Goal: Task Accomplishment & Management: Manage account settings

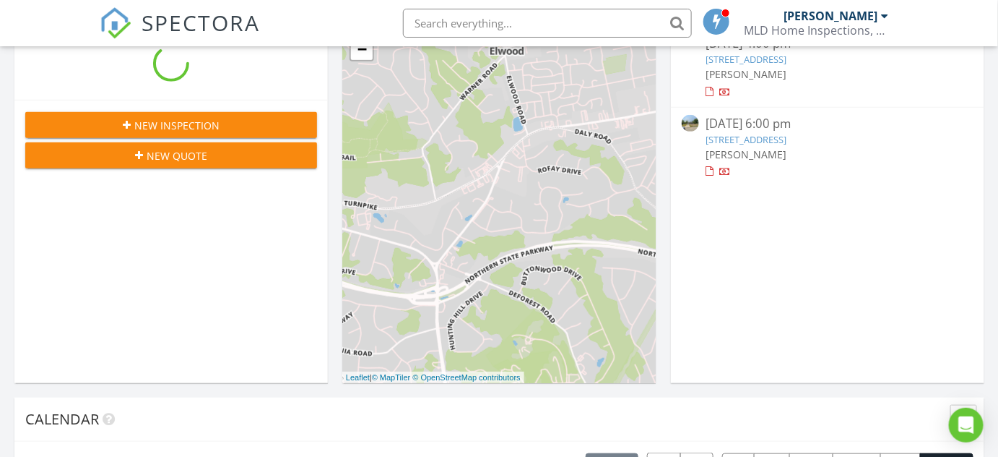
scroll to position [131, 0]
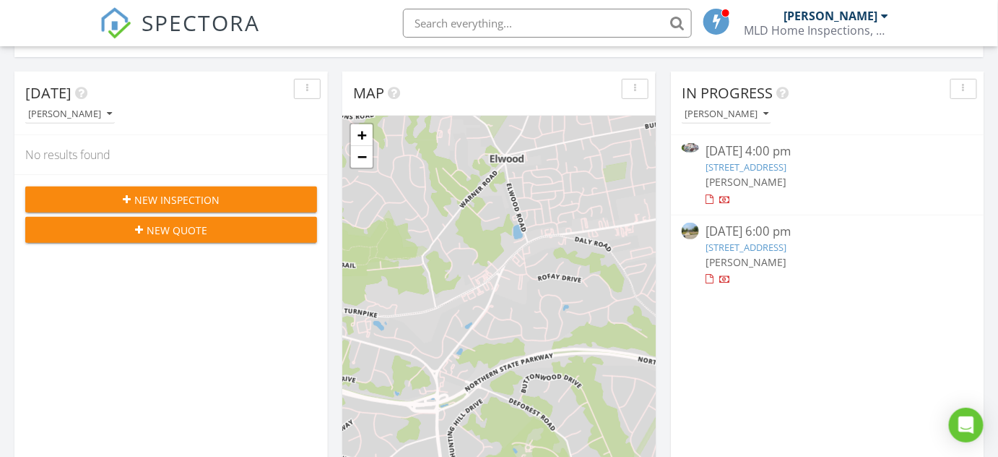
click at [787, 163] on link "104-50 210th St, JAMAICA, NY 11429" at bounding box center [746, 166] width 81 height 13
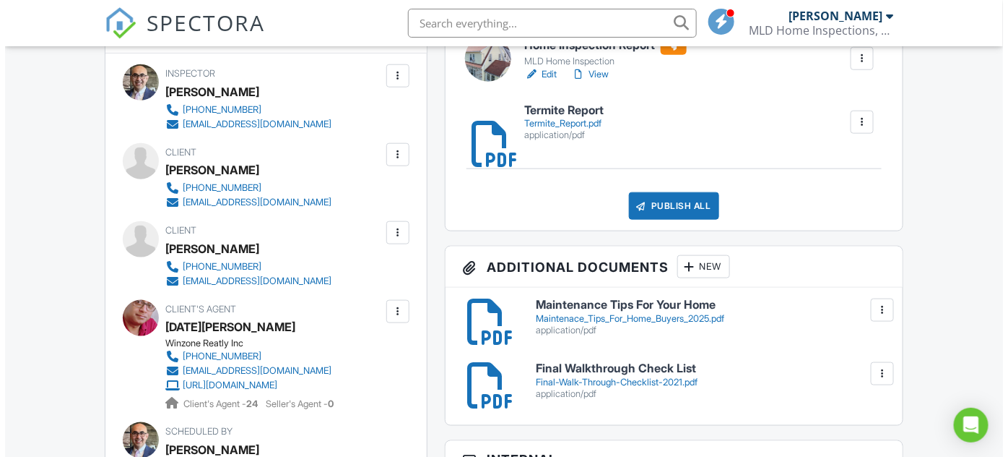
scroll to position [525, 0]
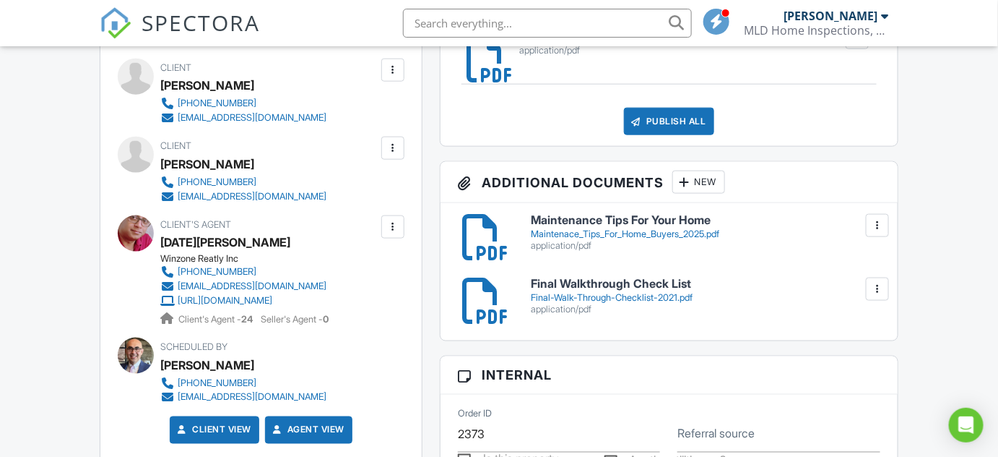
click at [700, 182] on div "New" at bounding box center [699, 181] width 53 height 23
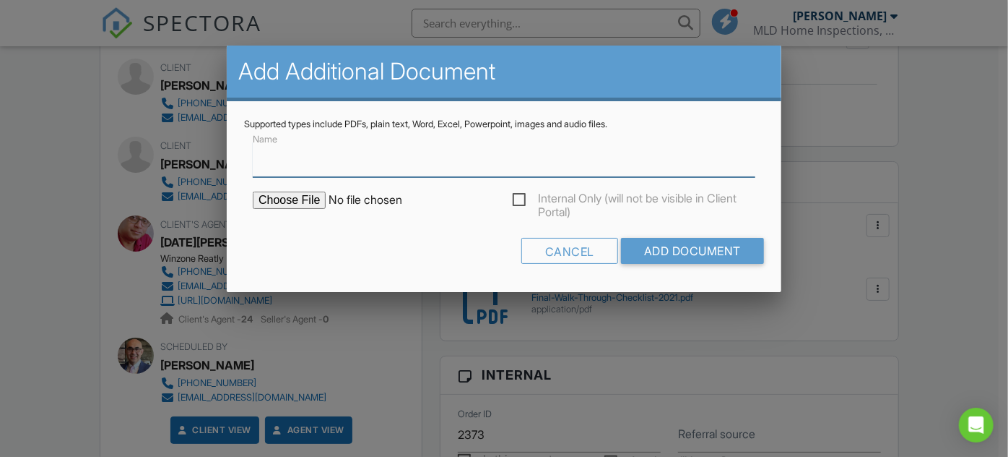
click at [279, 167] on input "Name" at bounding box center [504, 159] width 503 height 35
type input "Invoice"
click at [310, 200] on input "file" at bounding box center [376, 199] width 246 height 17
type input "C:\fakepath\Paid_Invoice.pdf"
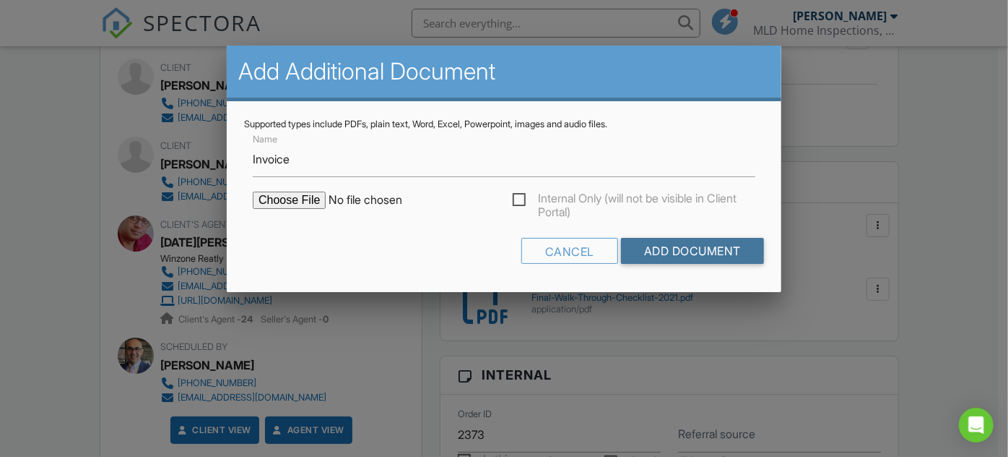
click at [695, 254] on input "Add Document" at bounding box center [692, 251] width 143 height 26
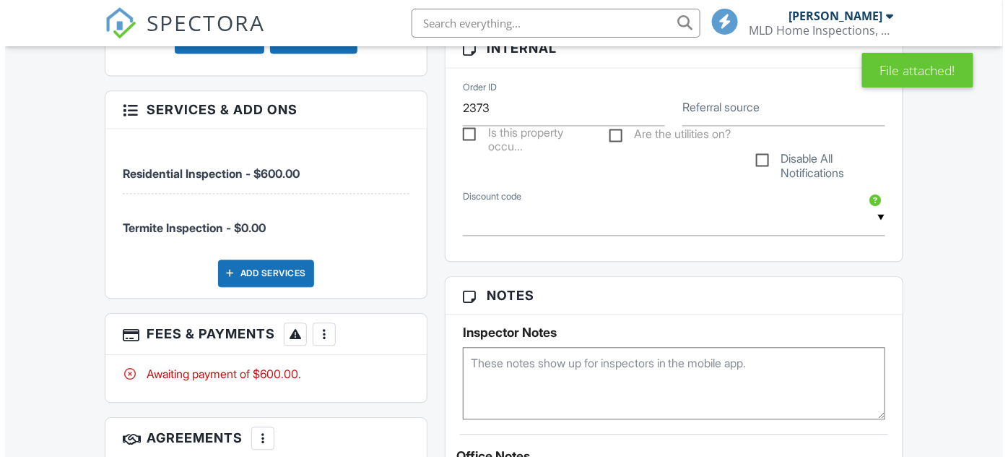
scroll to position [985, 0]
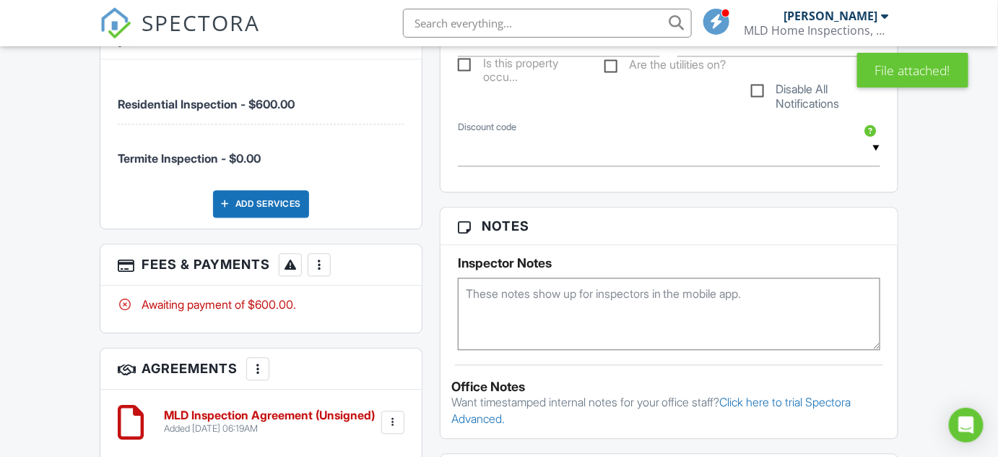
click at [321, 266] on div at bounding box center [319, 264] width 14 height 14
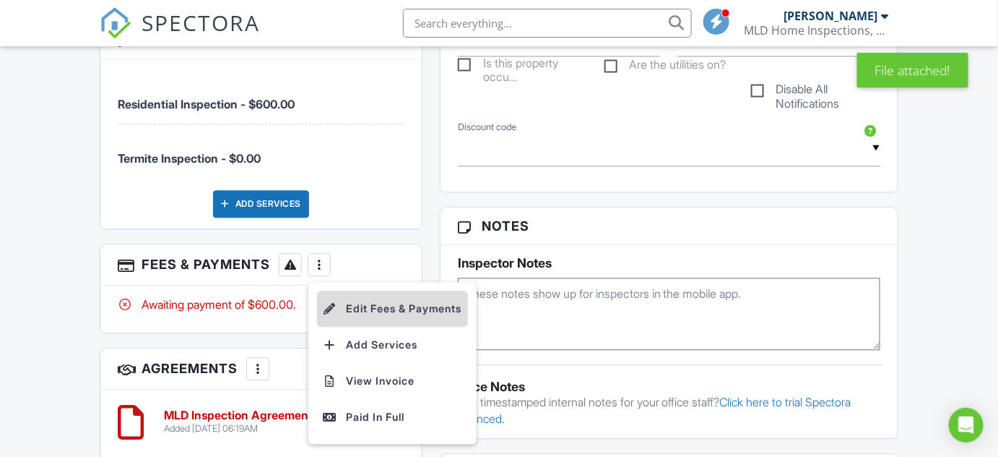
click at [376, 306] on li "Edit Fees & Payments" at bounding box center [392, 308] width 151 height 36
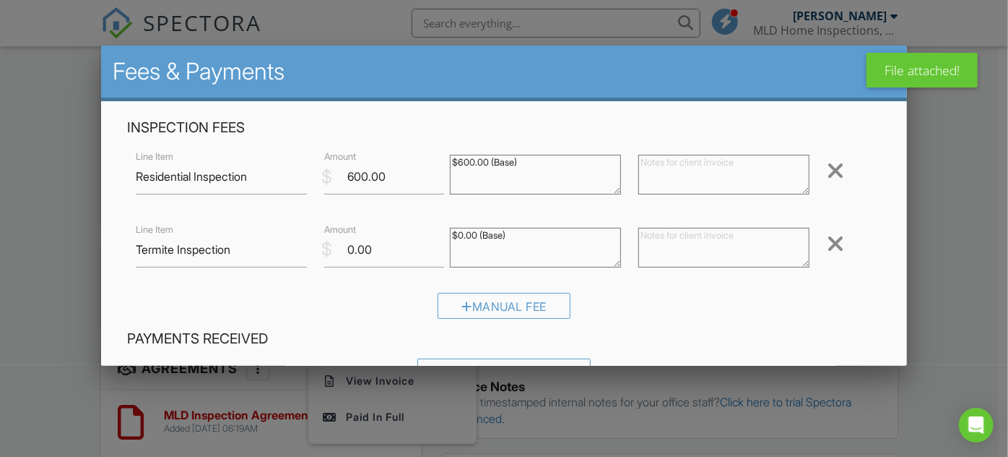
click at [831, 168] on div at bounding box center [835, 170] width 17 height 23
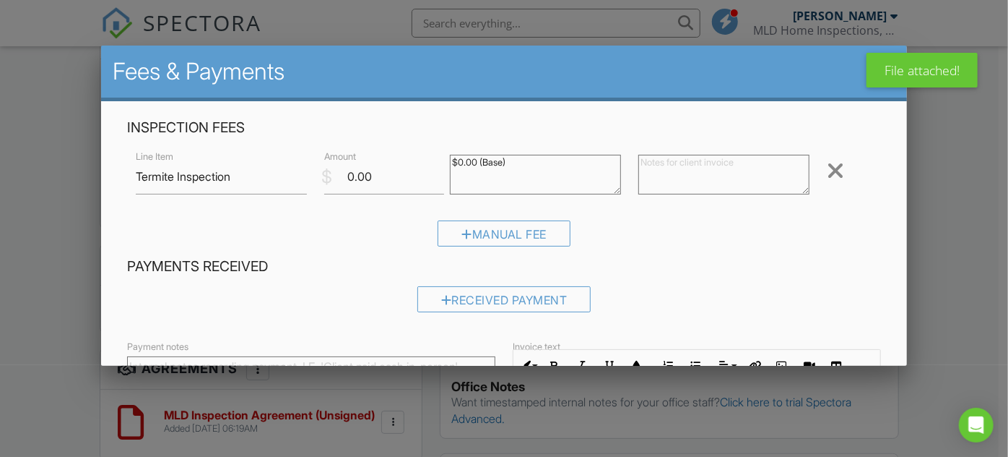
click at [827, 168] on div at bounding box center [835, 170] width 17 height 23
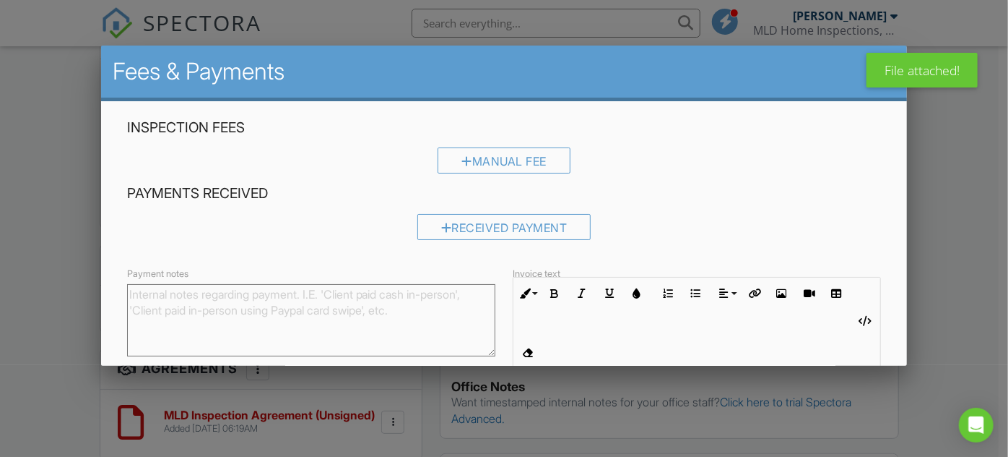
scroll to position [152, 0]
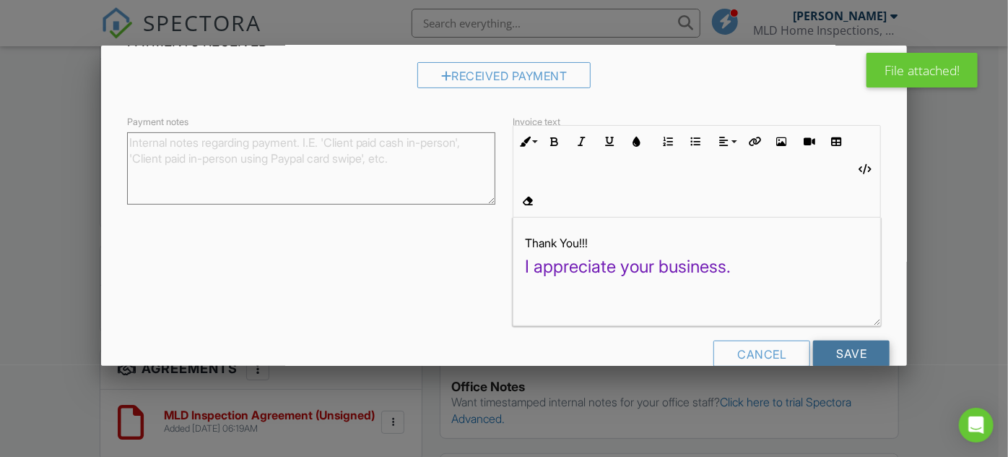
click at [832, 340] on input "Save" at bounding box center [851, 353] width 77 height 26
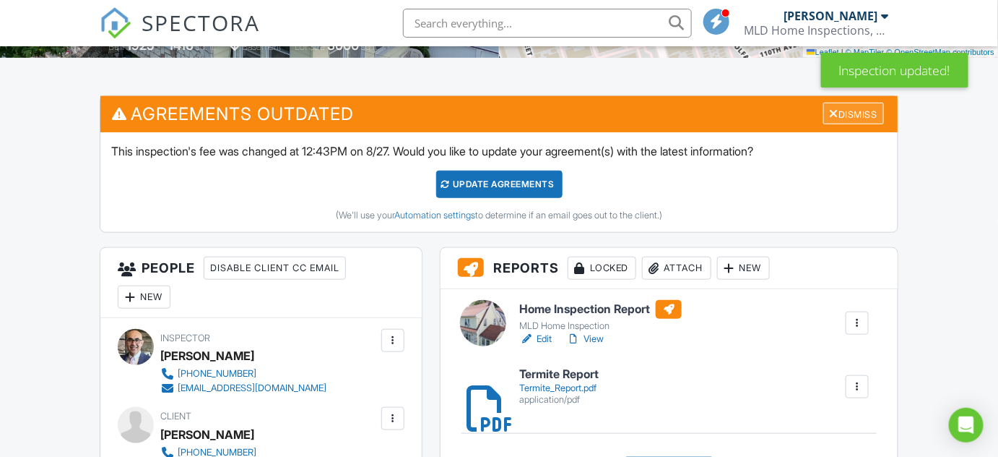
click at [842, 114] on div "Dismiss" at bounding box center [853, 114] width 61 height 22
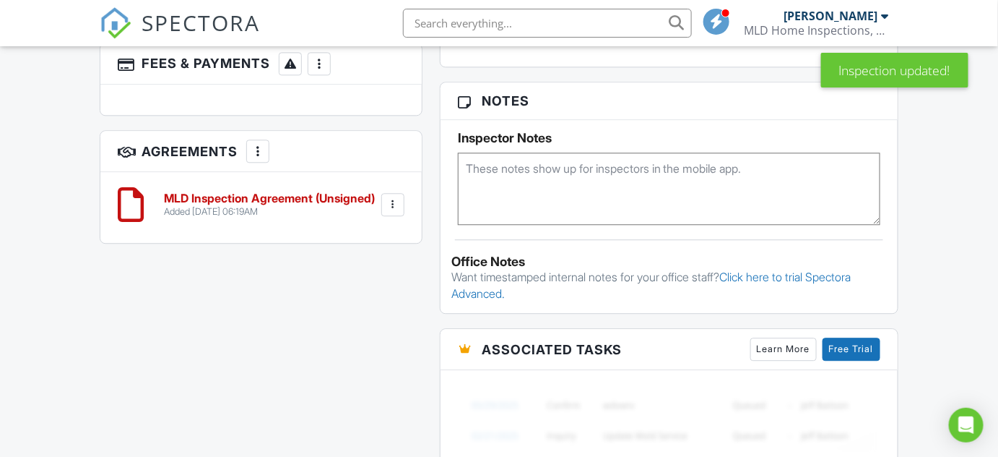
scroll to position [1116, 0]
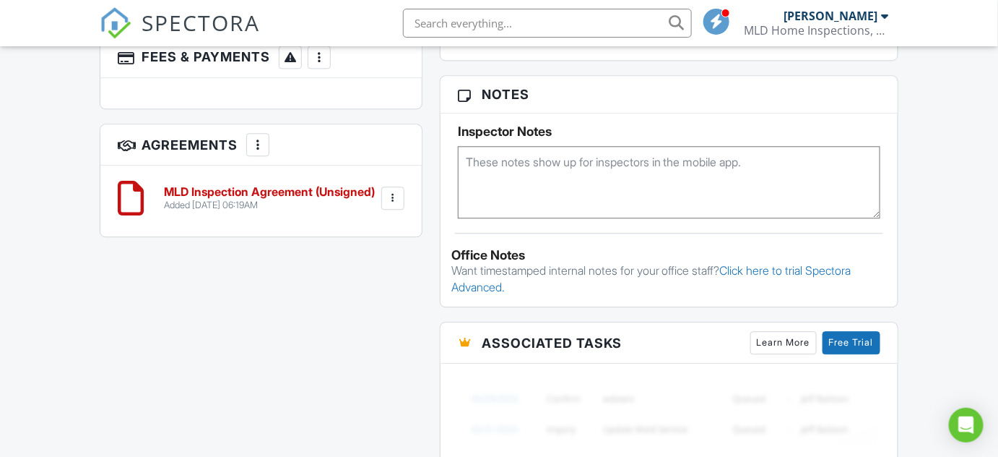
click at [394, 198] on div at bounding box center [393, 198] width 14 height 14
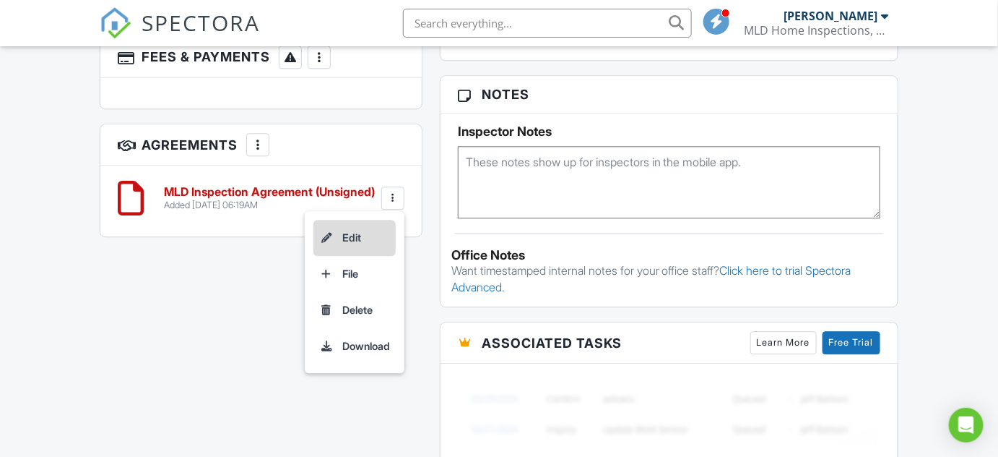
click at [366, 233] on li "Edit" at bounding box center [355, 238] width 82 height 36
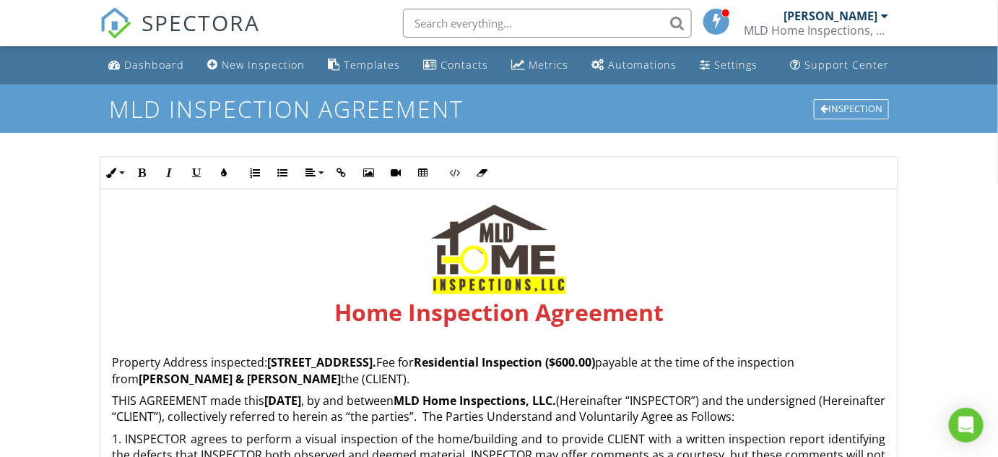
click at [595, 361] on strong "Residential Inspection ($600.00)" at bounding box center [504, 362] width 181 height 16
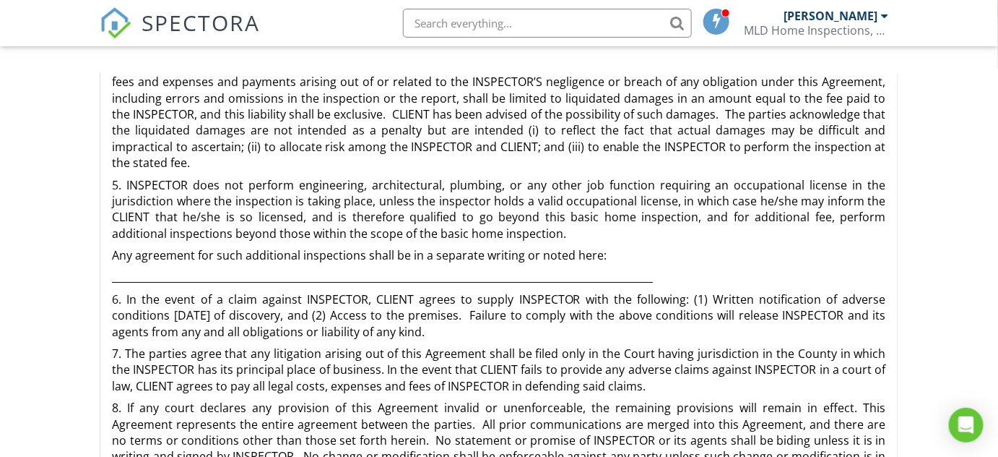
scroll to position [412, 0]
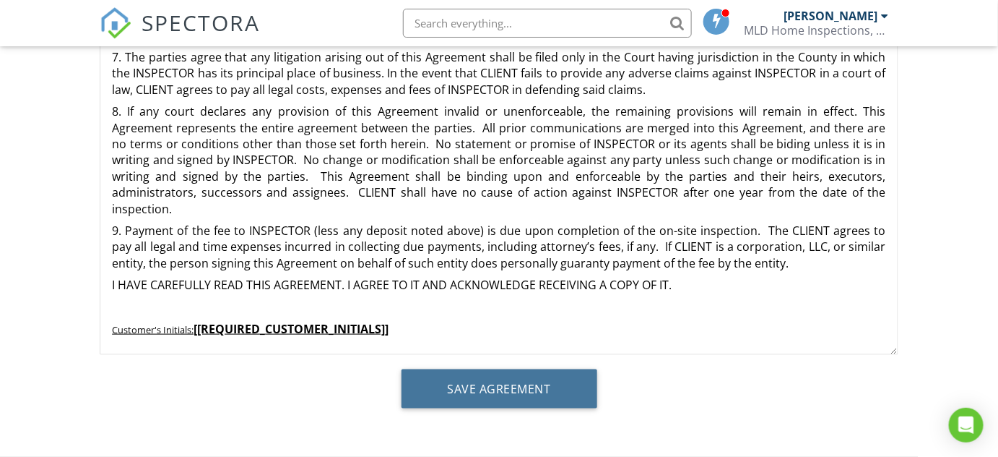
click at [551, 384] on input "Save Agreement" at bounding box center [500, 388] width 196 height 39
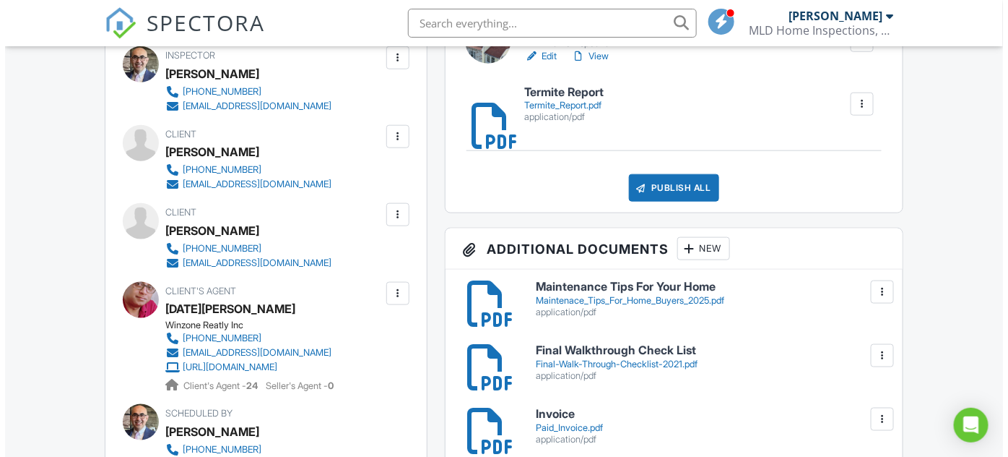
scroll to position [459, 0]
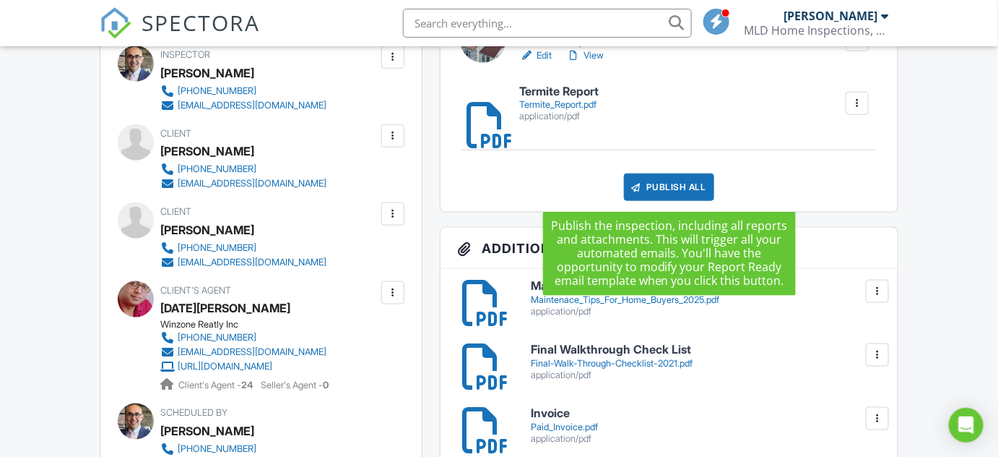
click at [671, 192] on div "Publish All" at bounding box center [669, 186] width 90 height 27
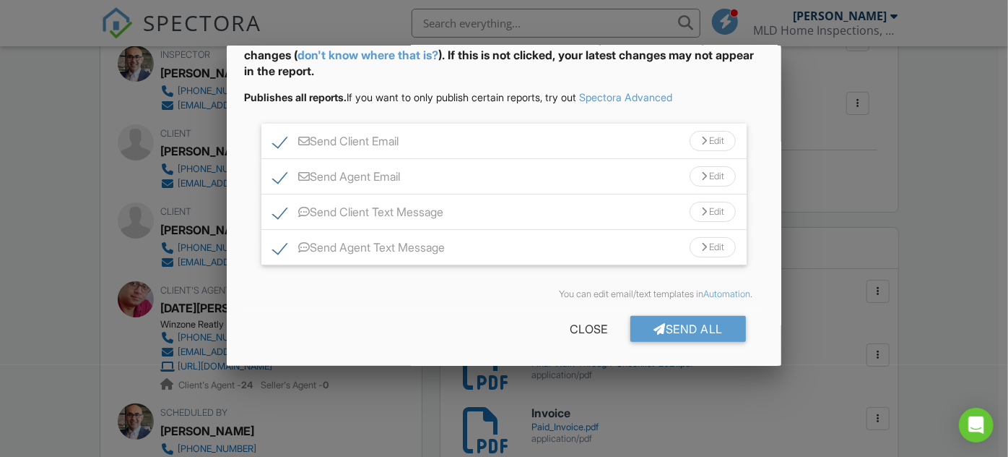
scroll to position [90, 0]
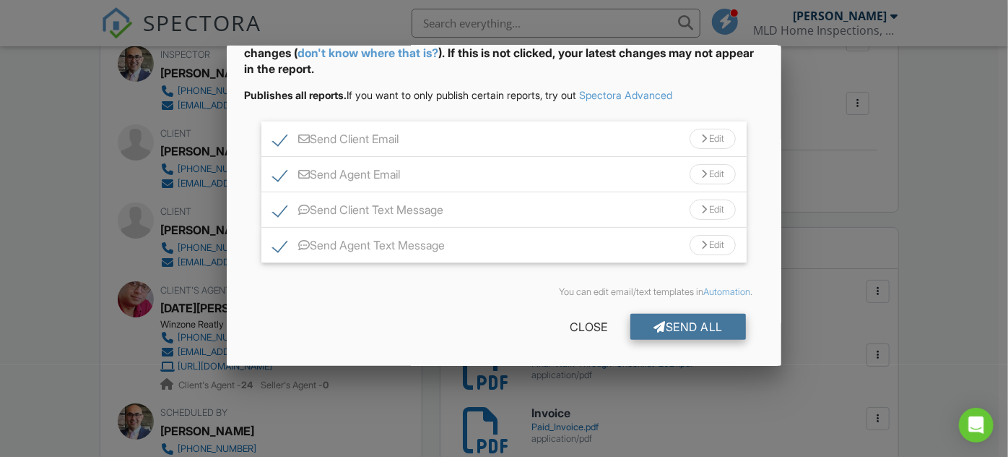
click at [682, 323] on div "Send All" at bounding box center [689, 327] width 116 height 26
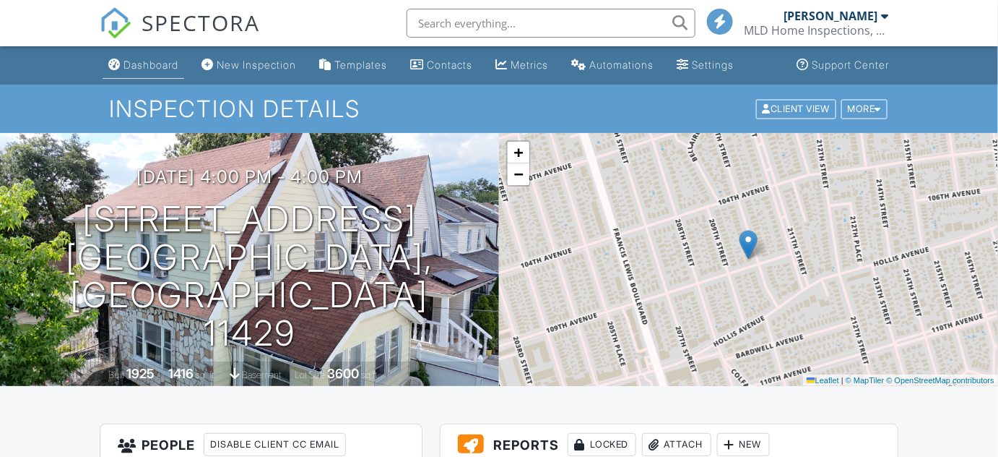
click at [159, 68] on div "Dashboard" at bounding box center [151, 65] width 55 height 12
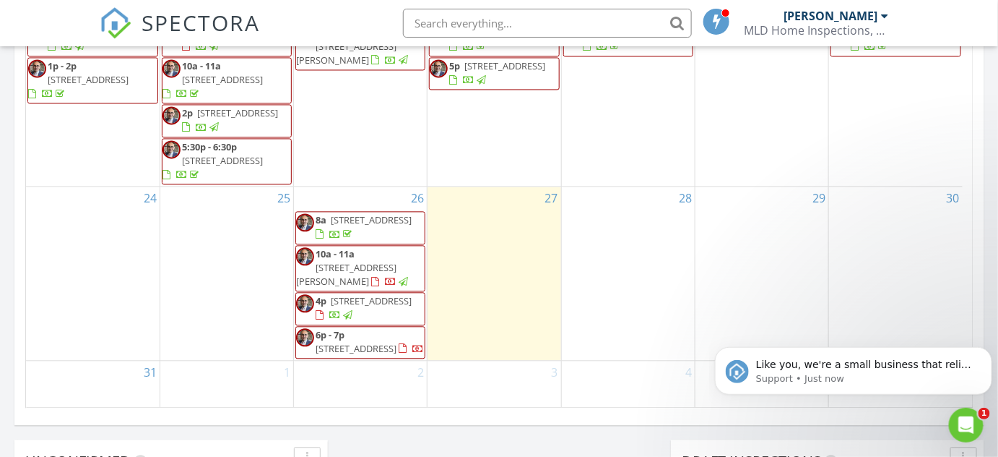
scroll to position [328, 0]
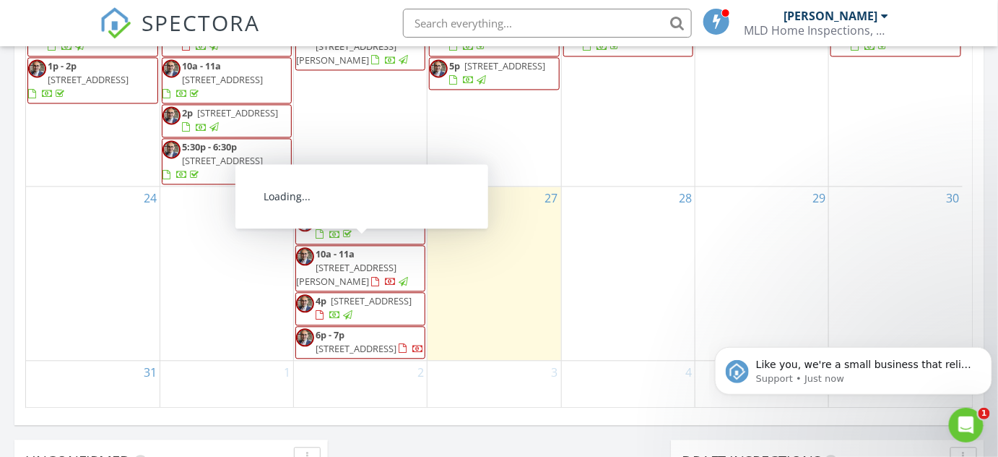
click at [370, 261] on span "109 Aaron Dr, East Meadow 11554" at bounding box center [346, 274] width 100 height 27
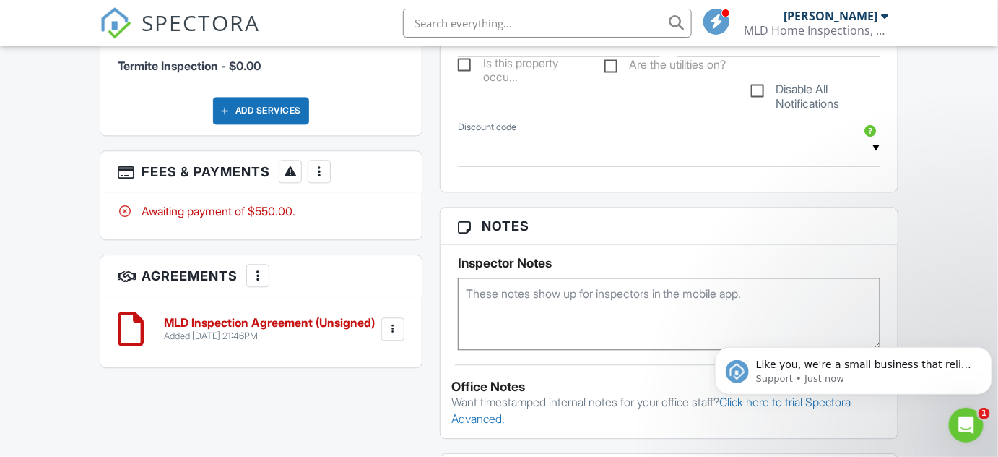
click at [318, 171] on div at bounding box center [319, 171] width 14 height 14
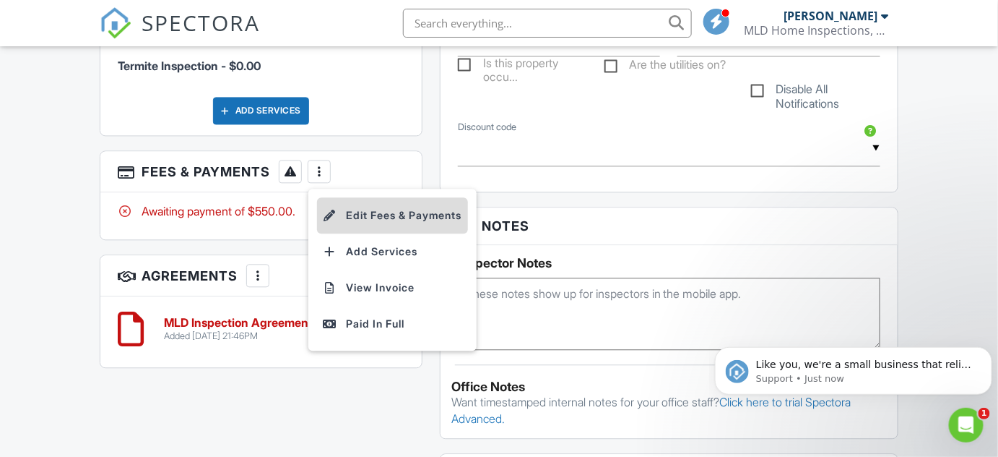
click at [410, 213] on li "Edit Fees & Payments" at bounding box center [392, 215] width 151 height 36
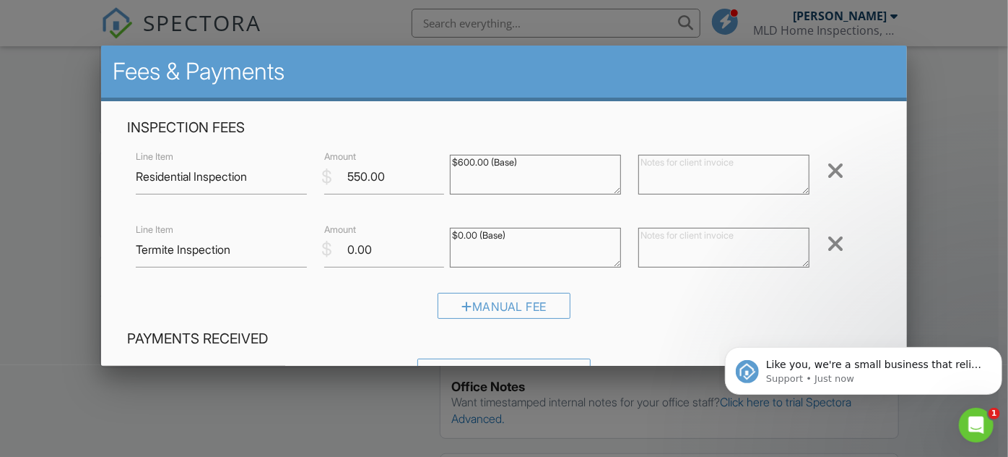
click at [827, 168] on div at bounding box center [835, 170] width 17 height 23
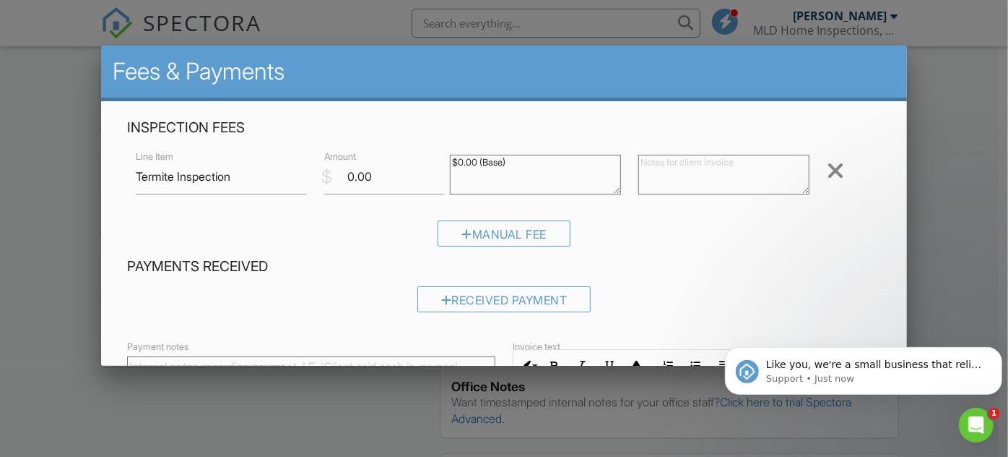
click at [827, 168] on div at bounding box center [835, 170] width 17 height 23
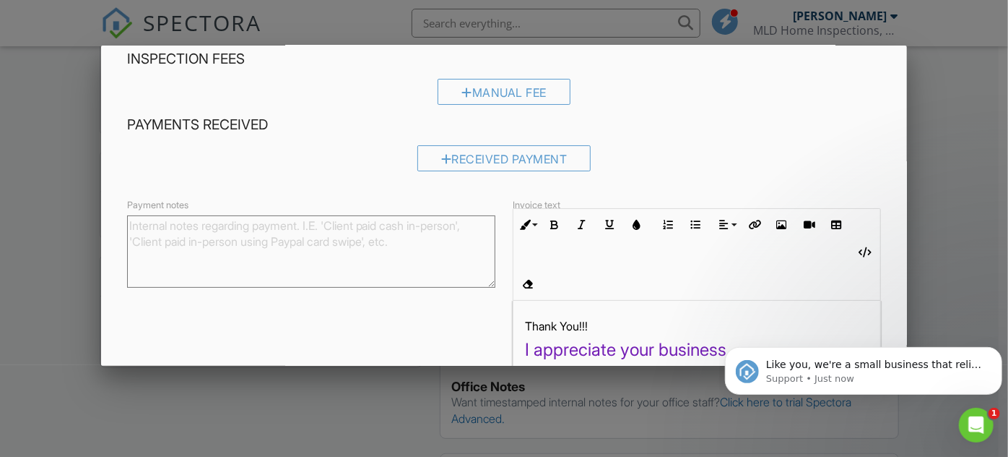
scroll to position [152, 0]
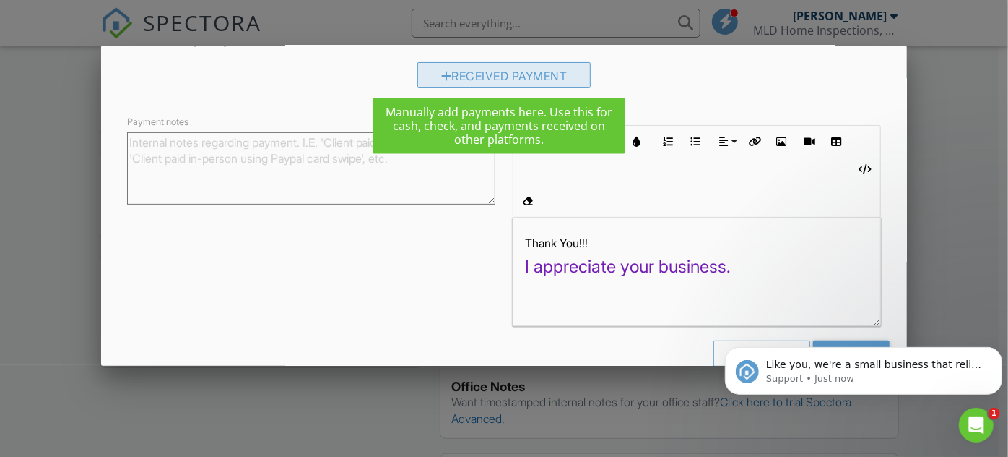
click at [489, 79] on div "Received Payment" at bounding box center [505, 75] width 174 height 26
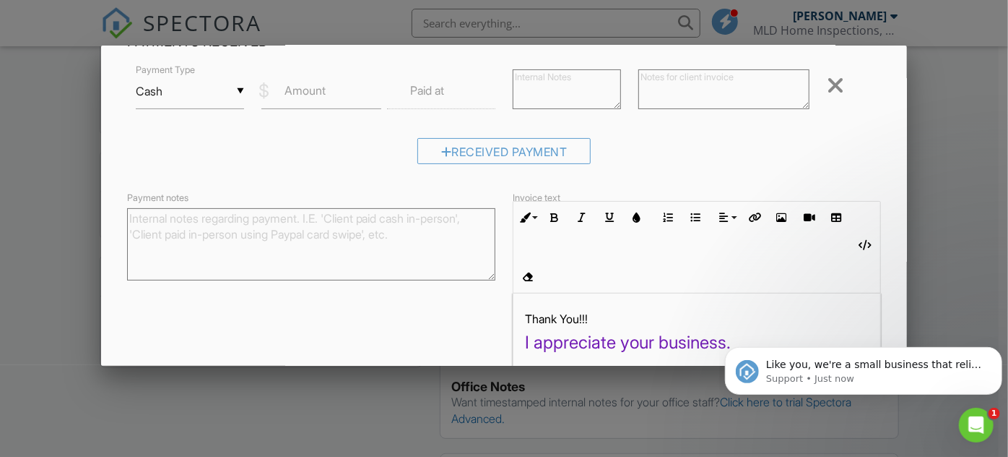
scroll to position [228, 0]
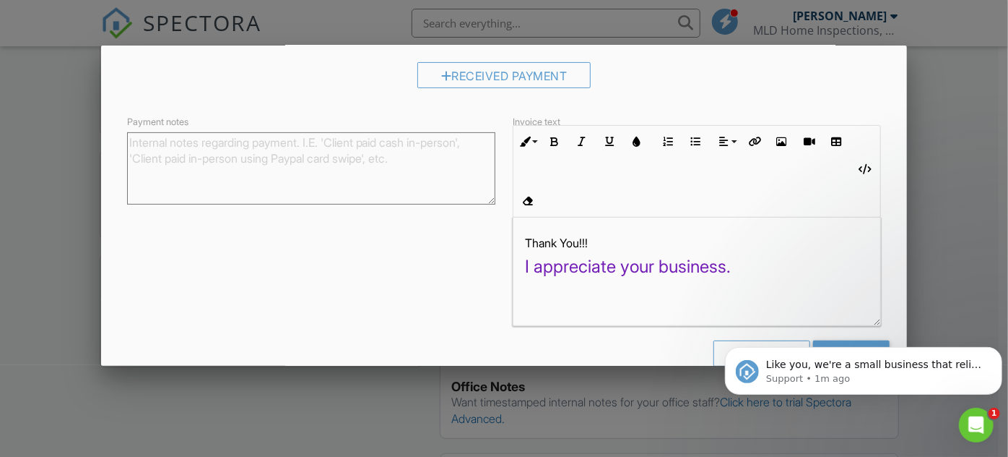
drag, startPoint x: 833, startPoint y: 330, endPoint x: 1585, endPoint y: 629, distance: 809.3
click at [833, 329] on body "Like you, we're a small business that relies on reviews to grow. If you have a …" at bounding box center [863, 366] width 277 height 90
click at [841, 324] on body "Like you, we're a small business that relies on reviews to grow. If you have a …" at bounding box center [863, 366] width 277 height 90
click at [837, 321] on body "Like you, we're a small business that relies on reviews to grow. If you have a …" at bounding box center [863, 366] width 277 height 90
click at [825, 325] on body "Like you, we're a small business that relies on reviews to grow. If you have a …" at bounding box center [863, 366] width 277 height 90
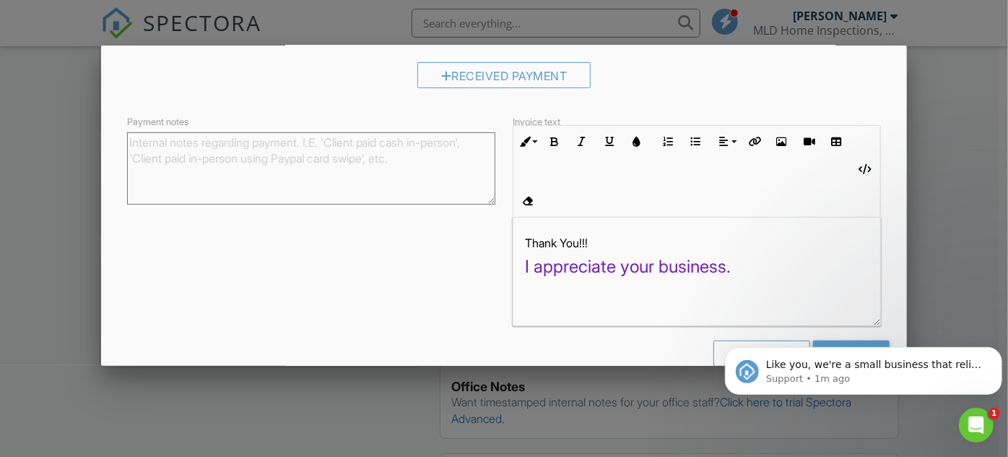
click at [761, 325] on body "Like you, we're a small business that relies on reviews to grow. If you have a …" at bounding box center [863, 366] width 277 height 90
click at [998, 349] on icon "Dismiss notification" at bounding box center [998, 350] width 8 height 8
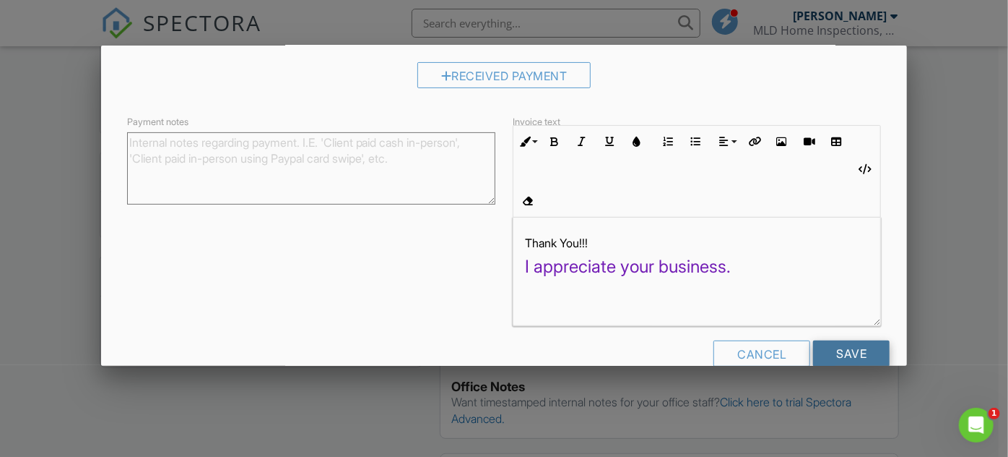
click at [840, 340] on input "Save" at bounding box center [851, 353] width 77 height 26
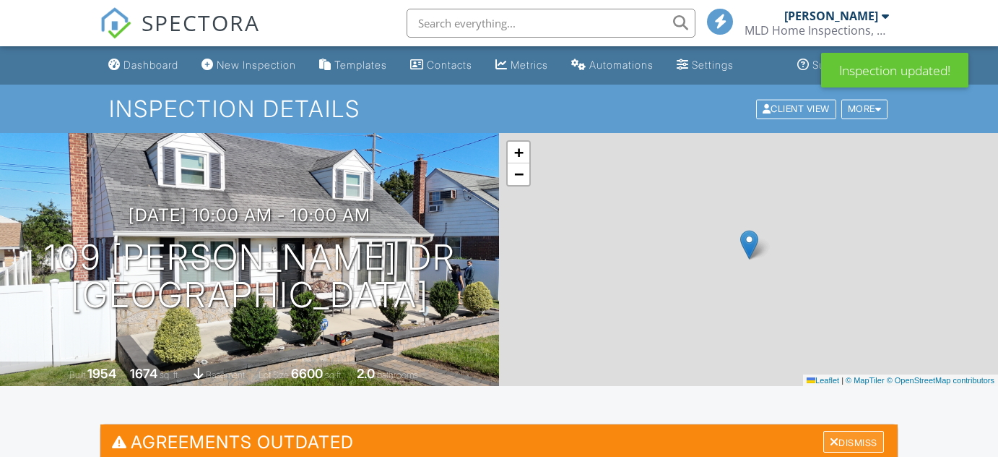
scroll to position [262, 0]
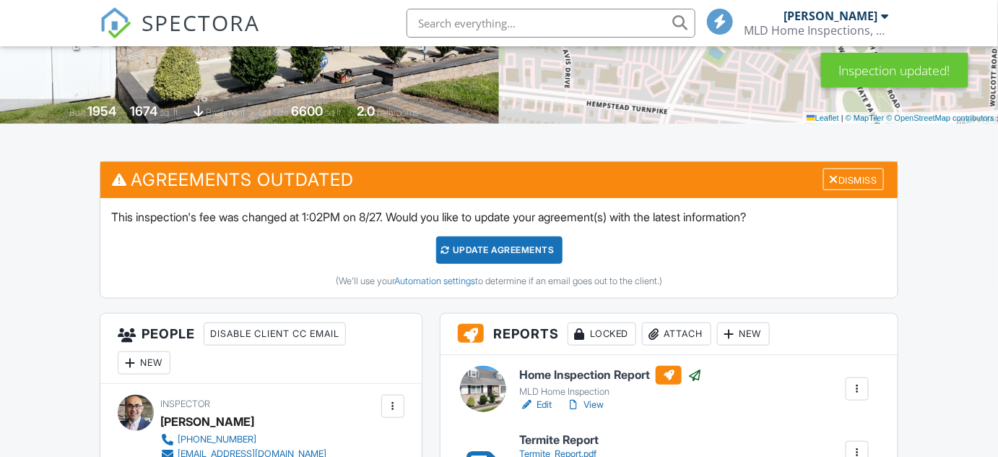
click at [853, 179] on div "Dismiss" at bounding box center [853, 179] width 61 height 22
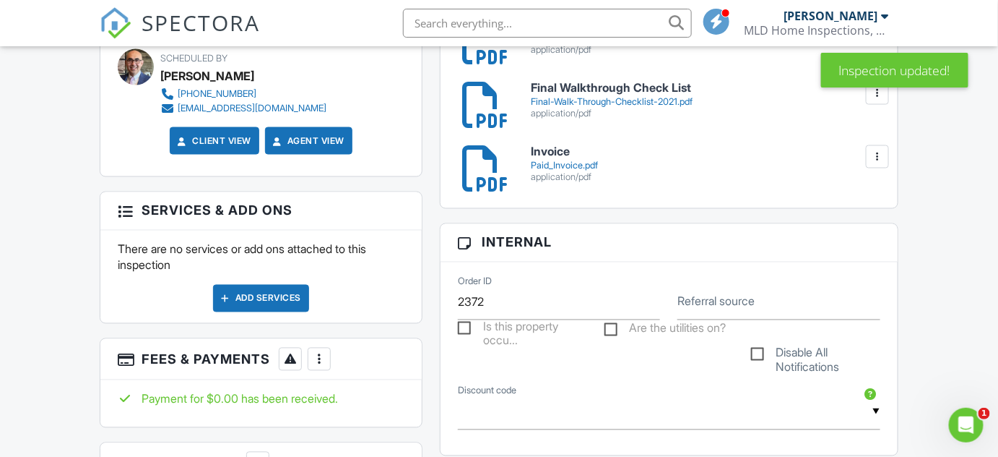
scroll to position [722, 0]
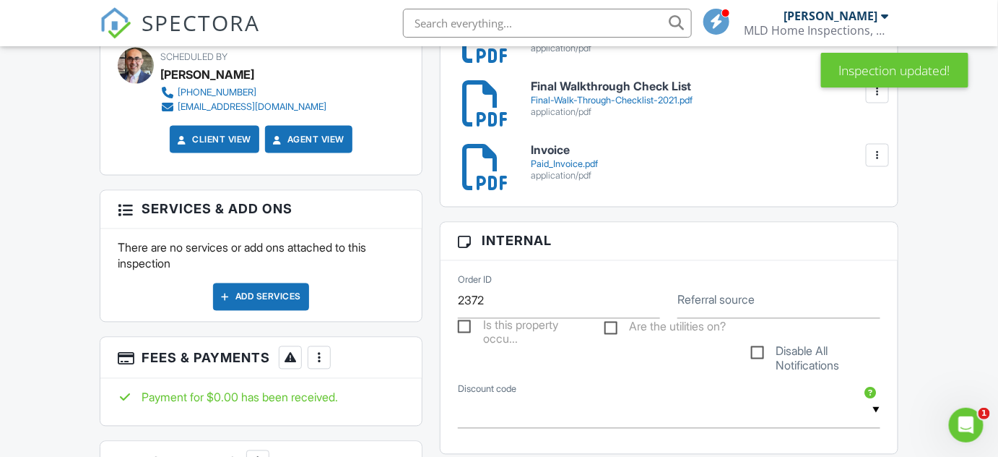
click at [579, 155] on link "Invoice Paid_Invoice.pdf application/pdf" at bounding box center [705, 162] width 349 height 37
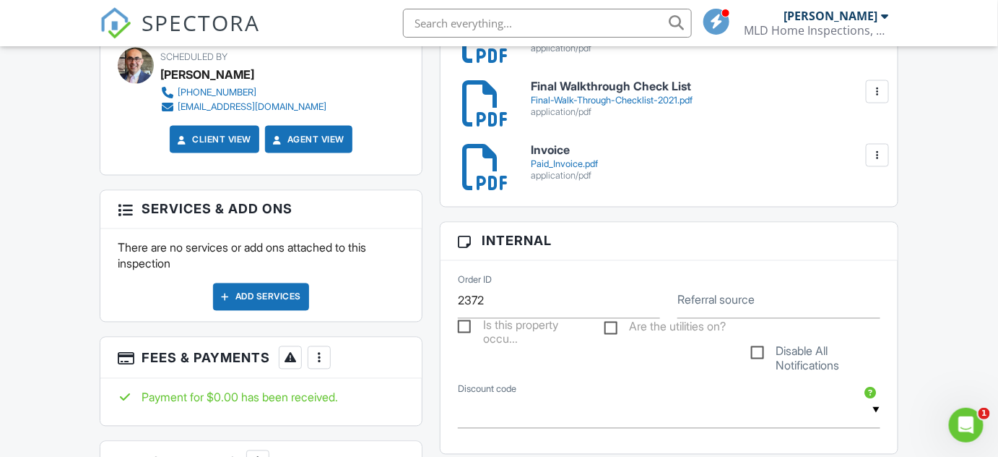
click at [878, 156] on div at bounding box center [877, 155] width 14 height 14
click at [859, 217] on link "Delete" at bounding box center [847, 219] width 53 height 16
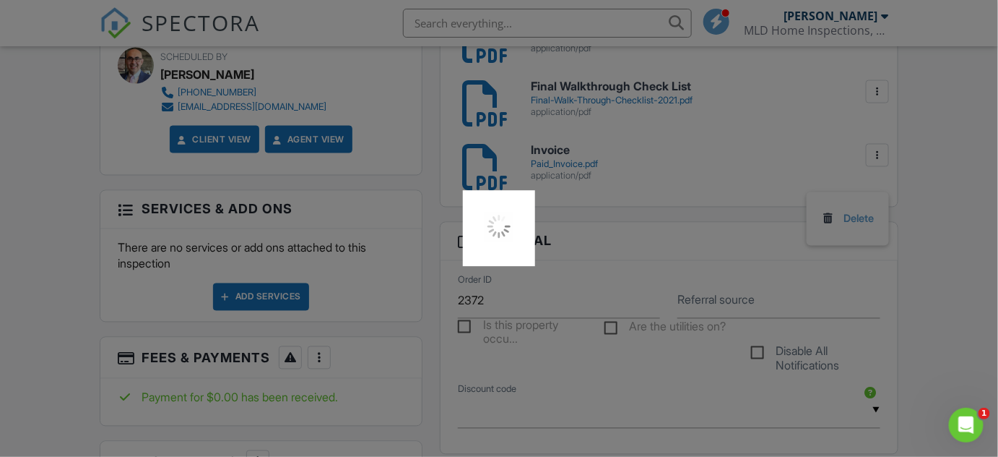
scroll to position [525, 0]
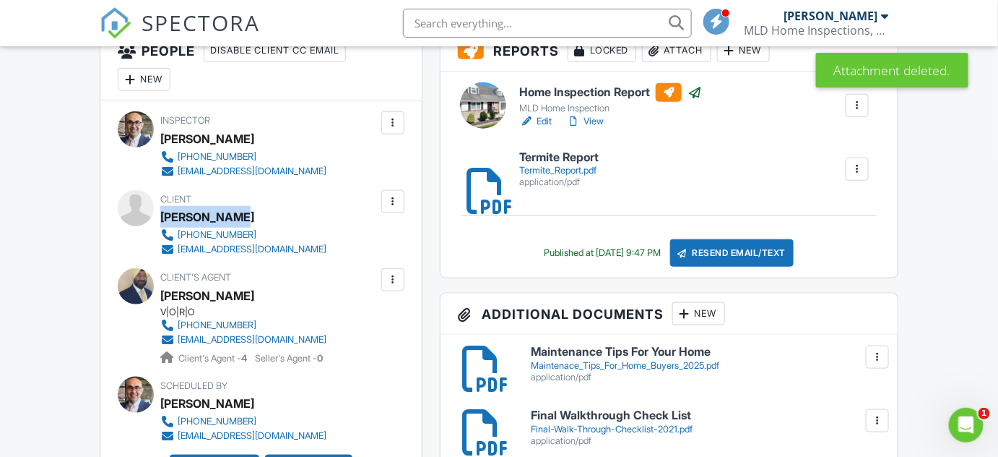
drag, startPoint x: 258, startPoint y: 215, endPoint x: 165, endPoint y: 217, distance: 93.2
click at [165, 217] on div "[PERSON_NAME]" at bounding box center [249, 217] width 178 height 22
copy div "[PERSON_NAME]"
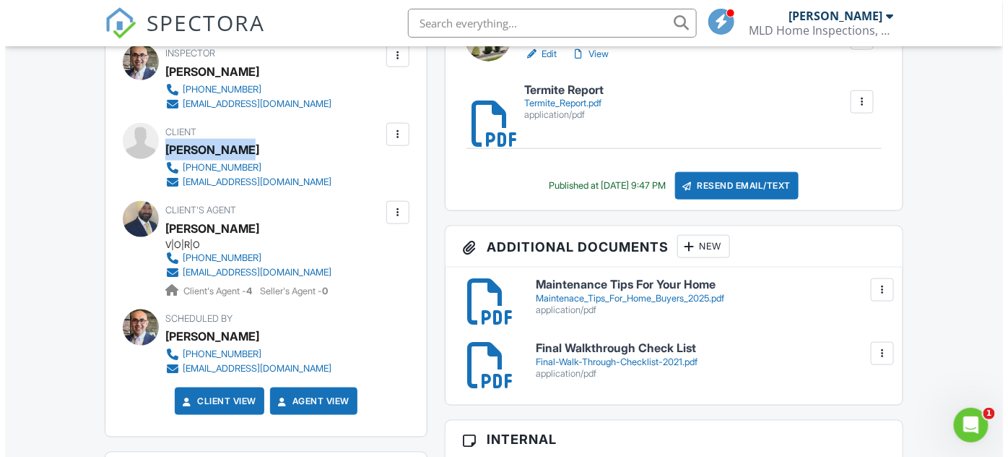
scroll to position [459, 0]
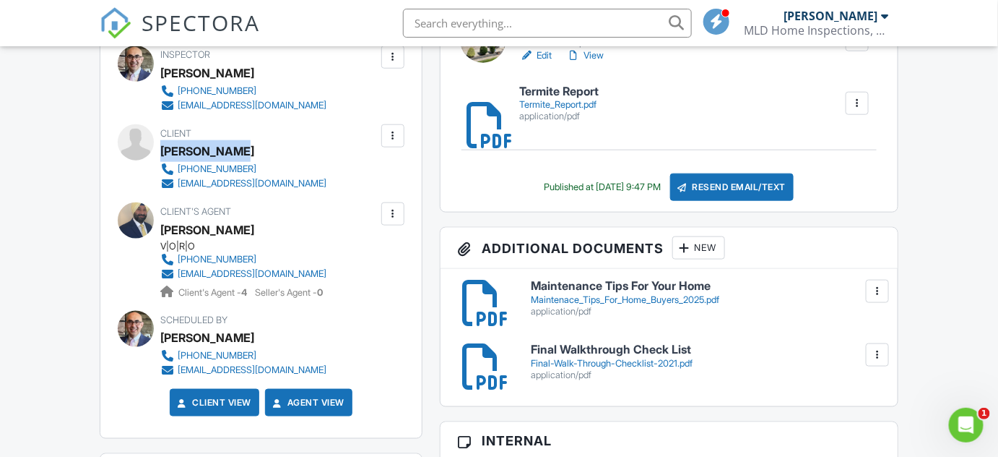
click at [693, 248] on div "New" at bounding box center [699, 247] width 53 height 23
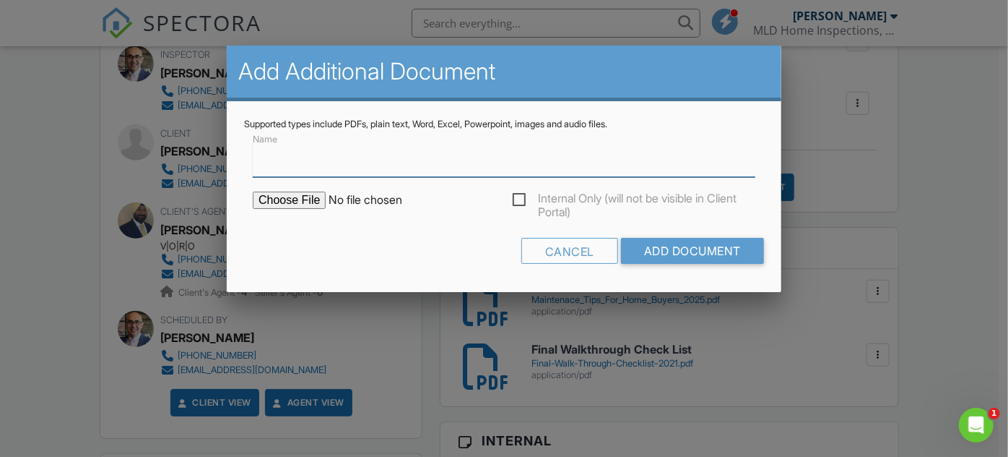
click at [261, 167] on input "Name" at bounding box center [504, 159] width 503 height 35
type input "Invoice"
click at [299, 201] on input "file" at bounding box center [376, 199] width 246 height 17
type input "C:\fakepath\Paid_Invoice.pdf"
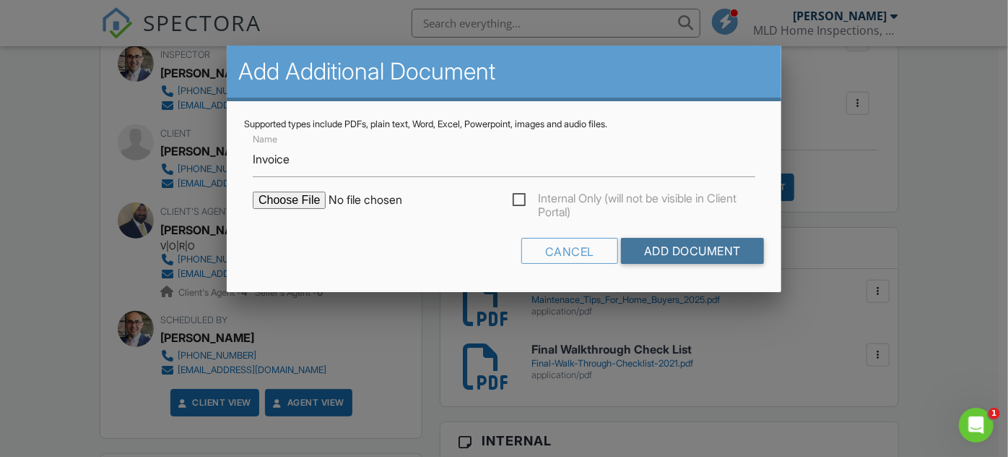
click at [689, 251] on input "Add Document" at bounding box center [692, 251] width 143 height 26
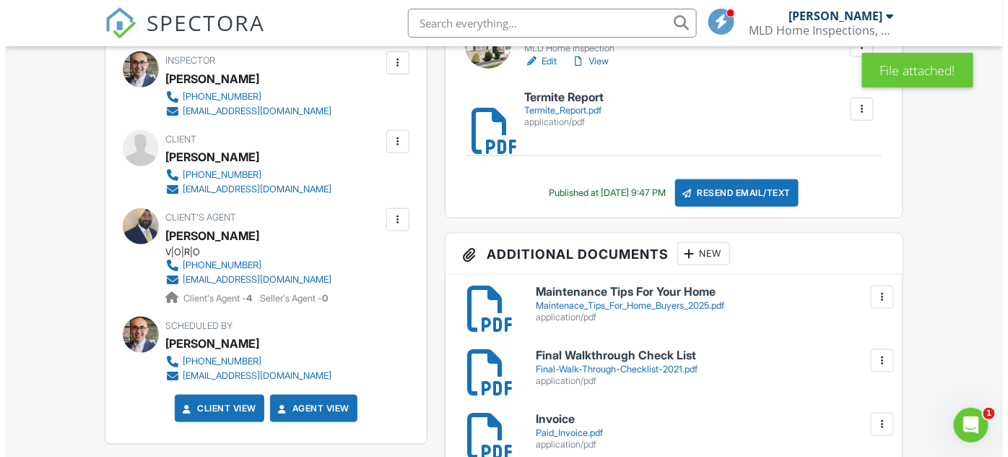
scroll to position [459, 0]
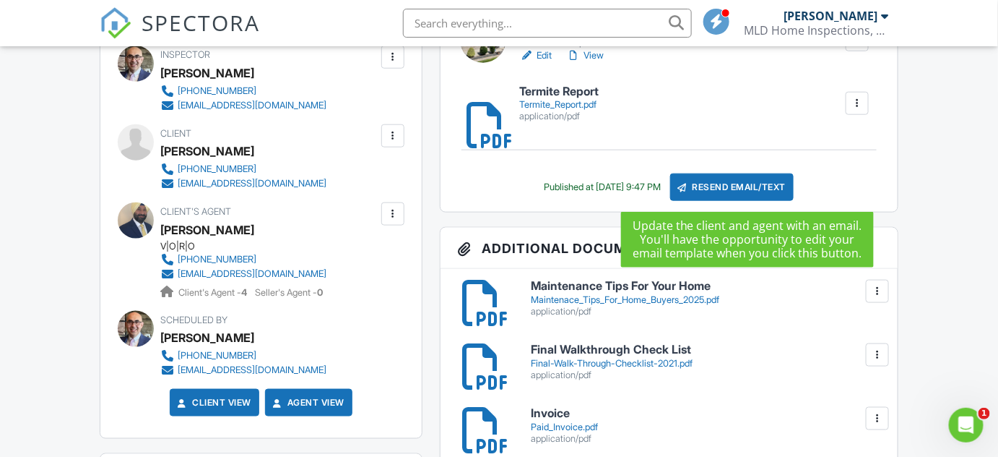
click at [756, 189] on div "Resend Email/Text" at bounding box center [732, 186] width 124 height 27
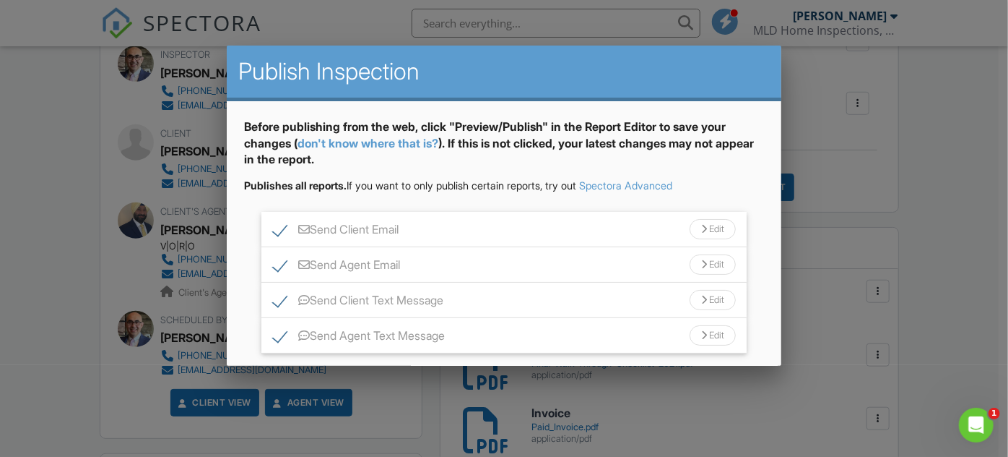
scroll to position [90, 0]
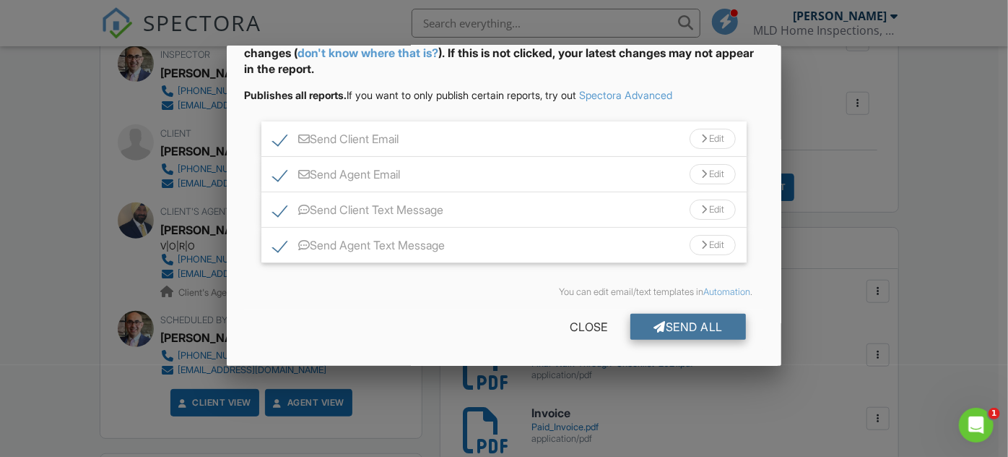
click at [693, 326] on div "Send All" at bounding box center [689, 327] width 116 height 26
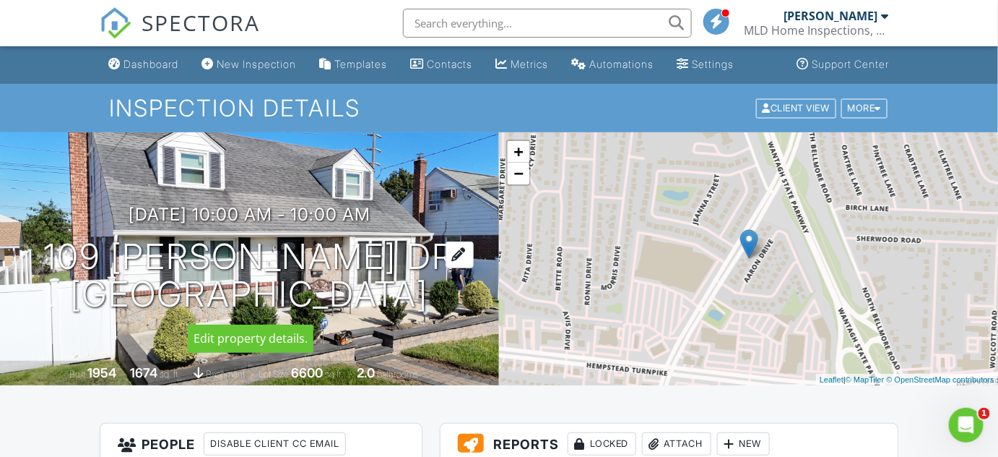
scroll to position [328, 0]
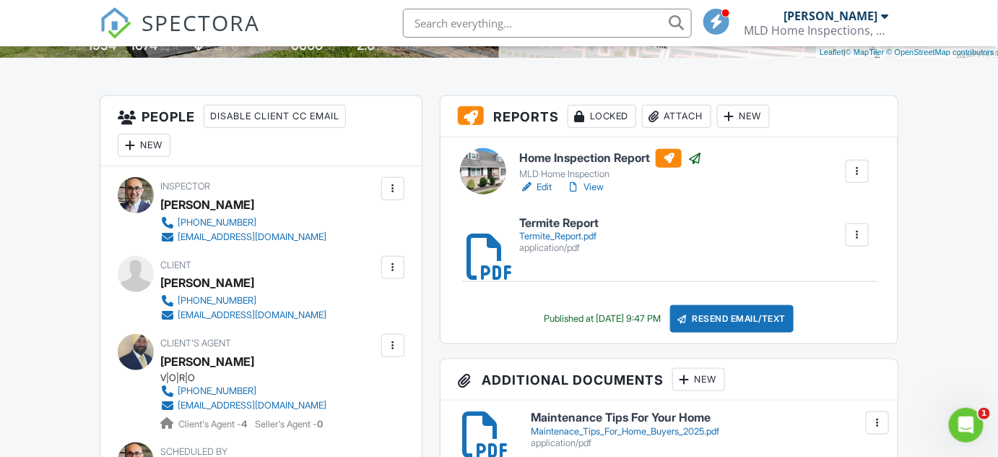
click at [558, 234] on div "Termite_Report.pdf" at bounding box center [558, 236] width 79 height 12
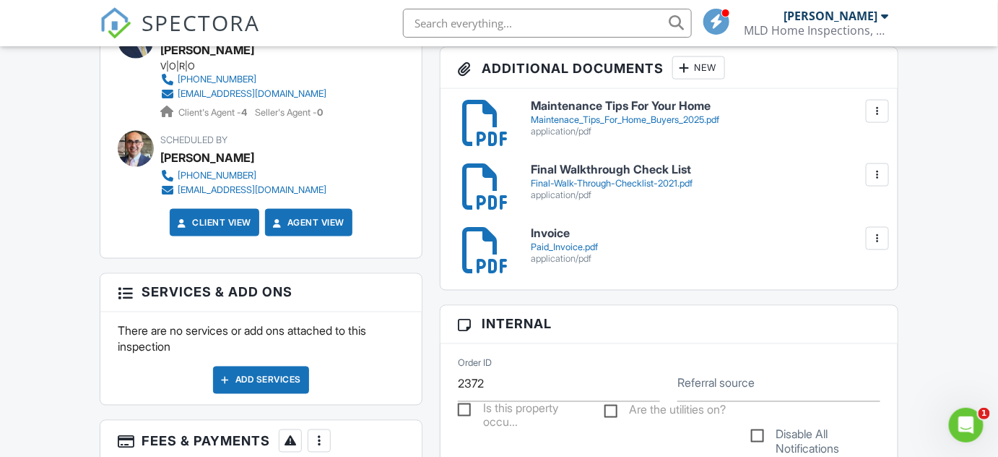
scroll to position [657, 0]
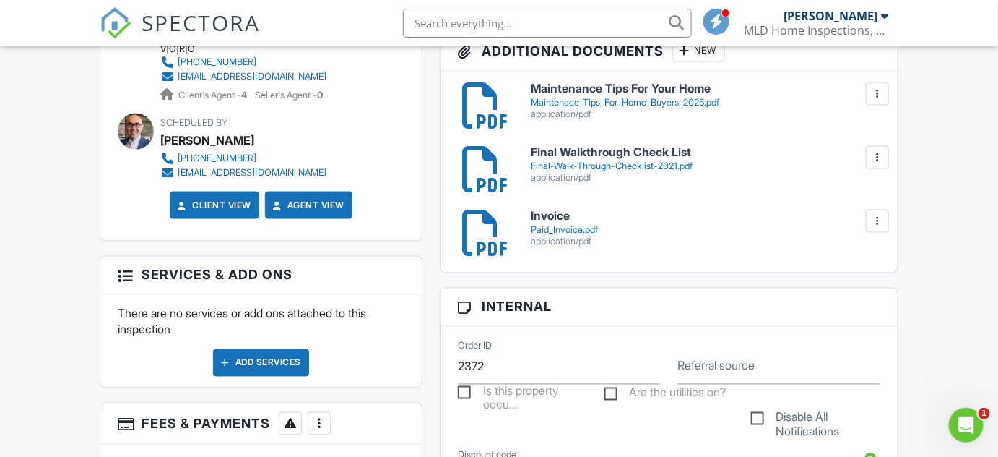
click at [556, 221] on h6 "Invoice" at bounding box center [705, 215] width 349 height 13
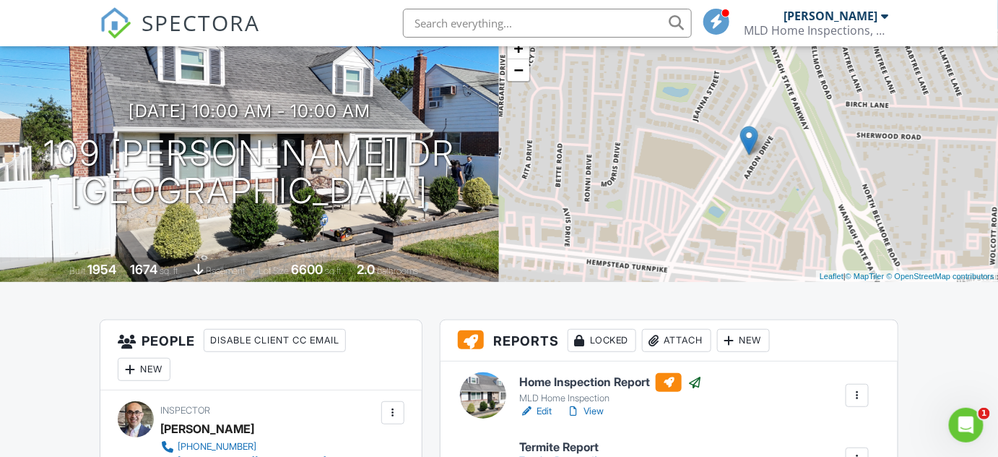
scroll to position [0, 0]
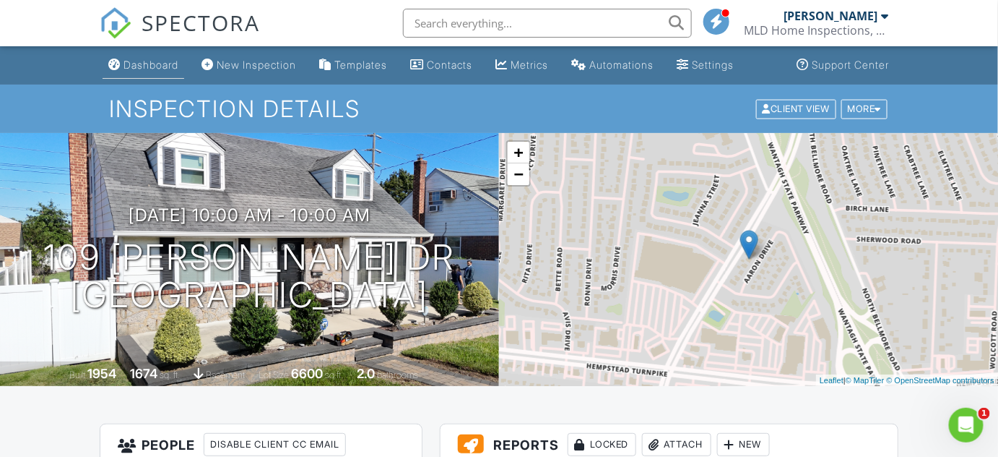
click at [157, 63] on div "Dashboard" at bounding box center [151, 65] width 55 height 12
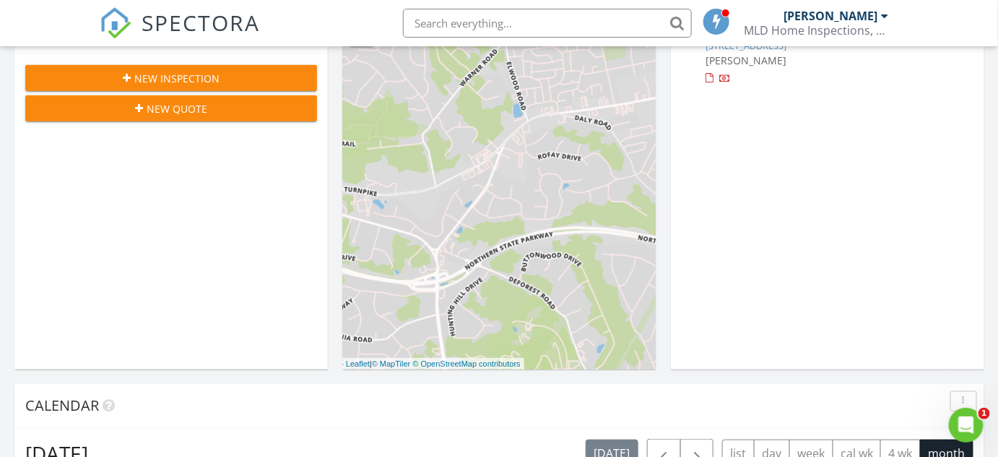
scroll to position [262, 0]
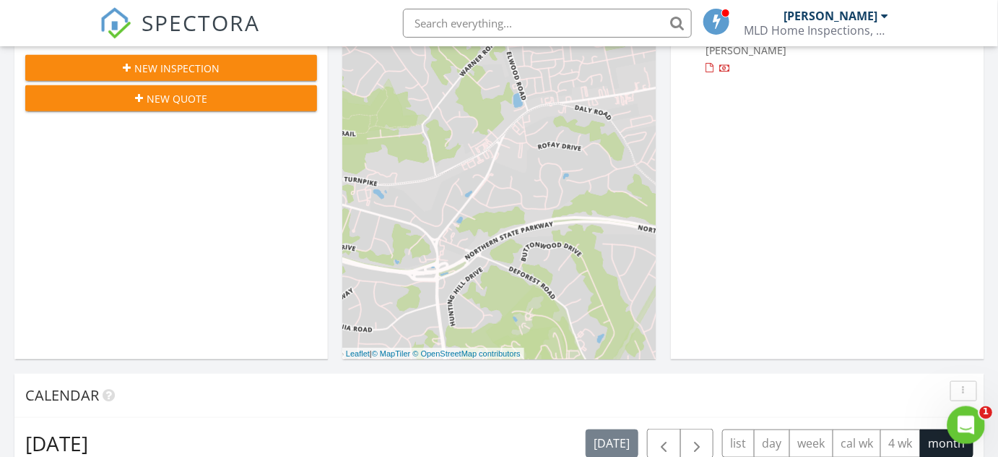
click at [963, 418] on icon "Open Intercom Messenger" at bounding box center [965, 423] width 24 height 24
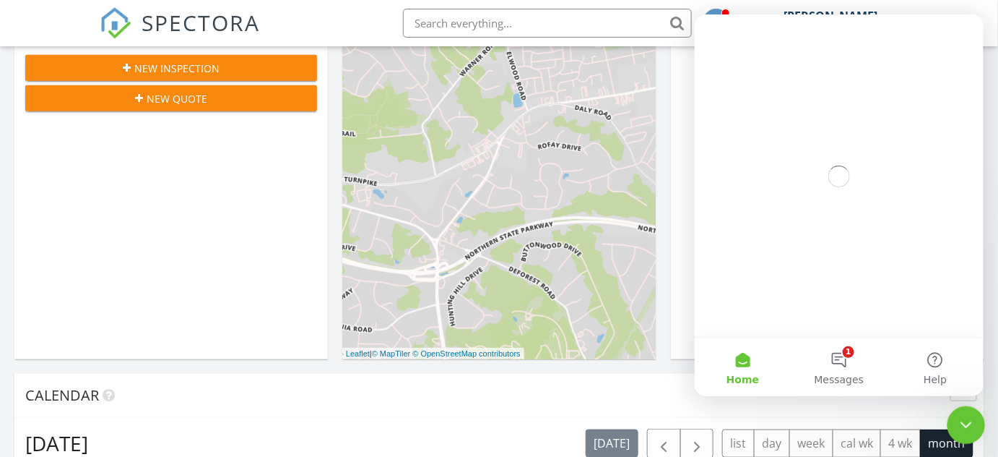
scroll to position [0, 0]
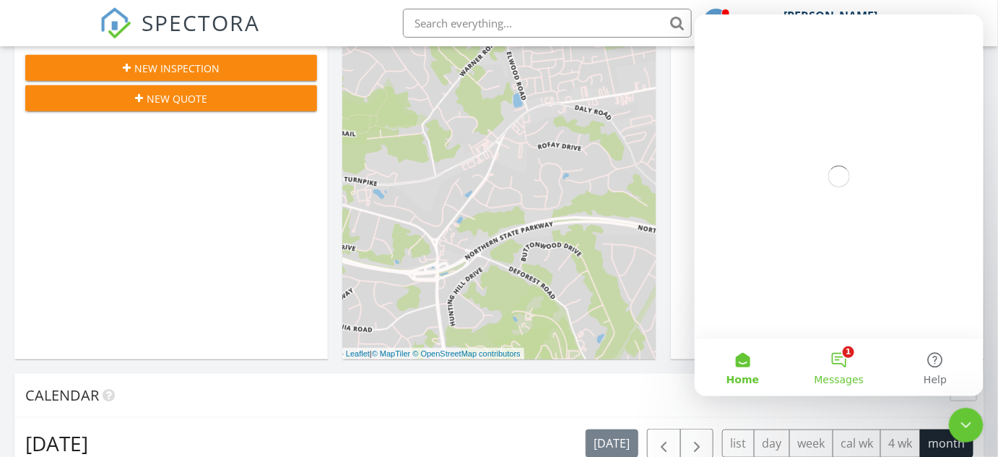
click at [843, 359] on button "1 Messages" at bounding box center [838, 366] width 96 height 58
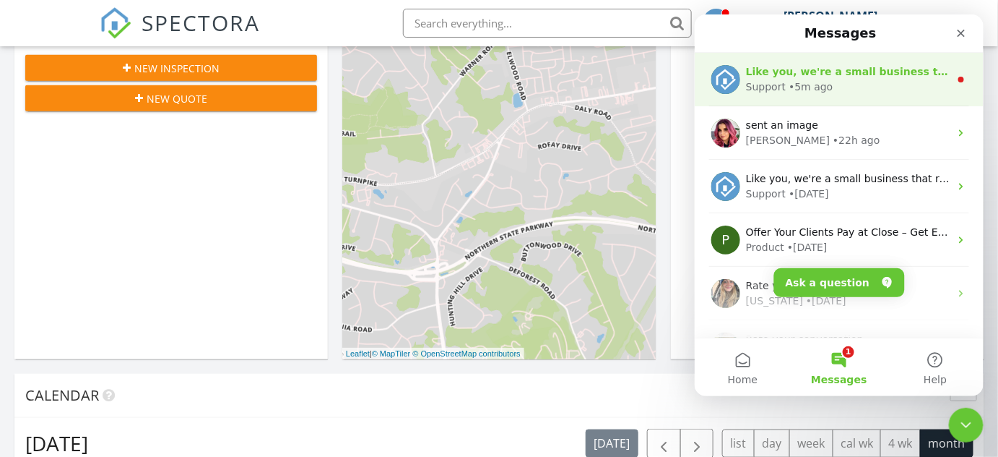
click at [809, 79] on div "• 5m ago" at bounding box center [810, 86] width 44 height 15
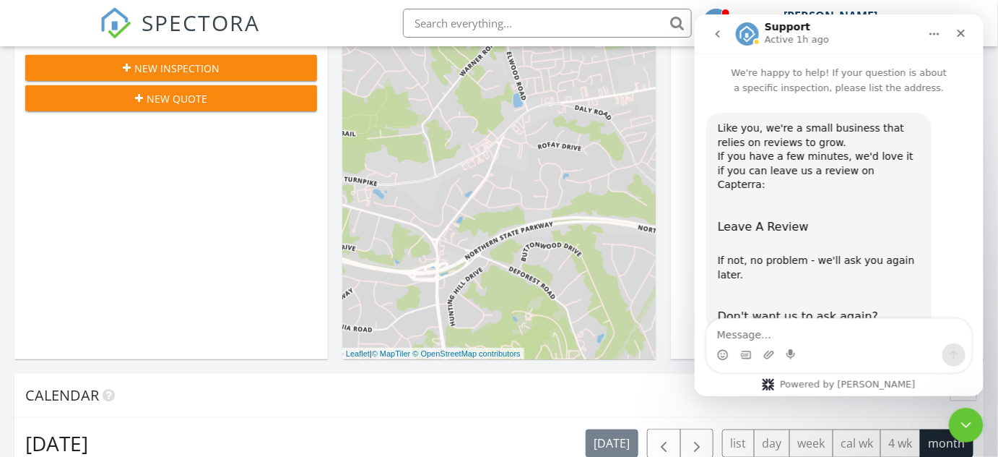
scroll to position [13, 0]
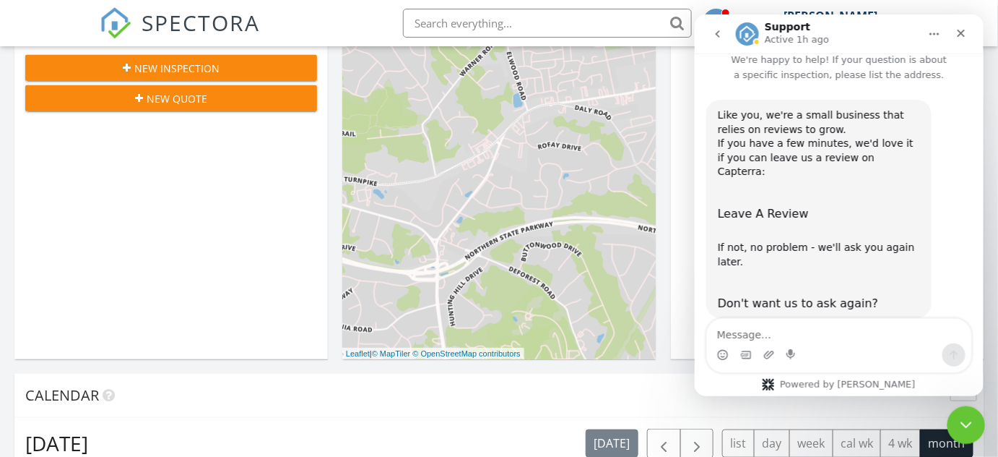
click at [956, 416] on icon "Close Intercom Messenger" at bounding box center [964, 422] width 17 height 17
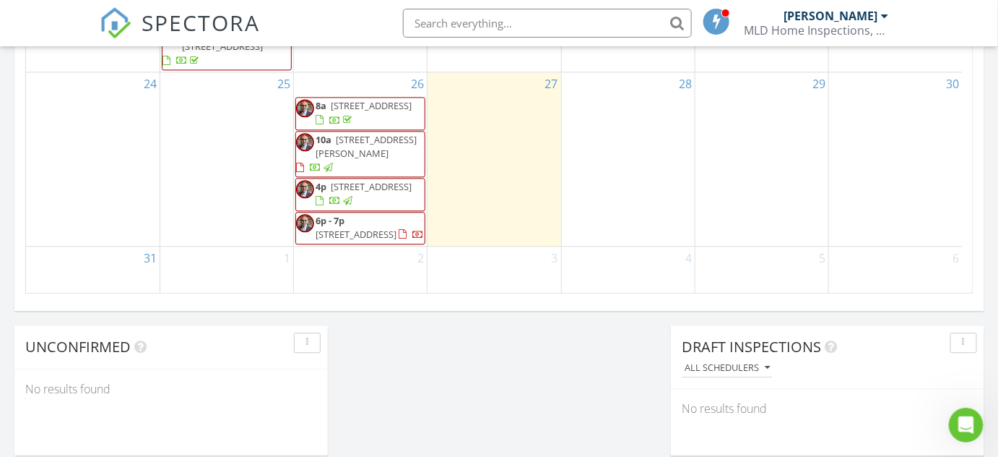
scroll to position [1050, 0]
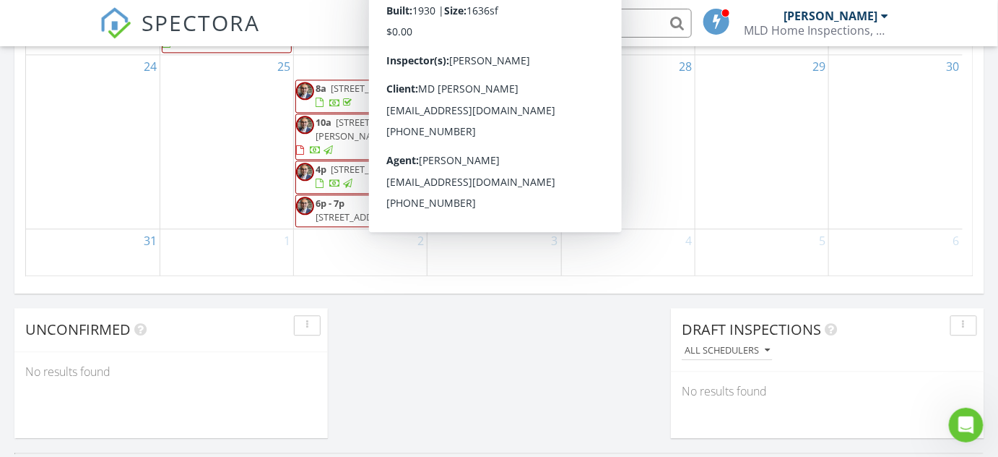
click at [813, 179] on div "29" at bounding box center [762, 141] width 133 height 173
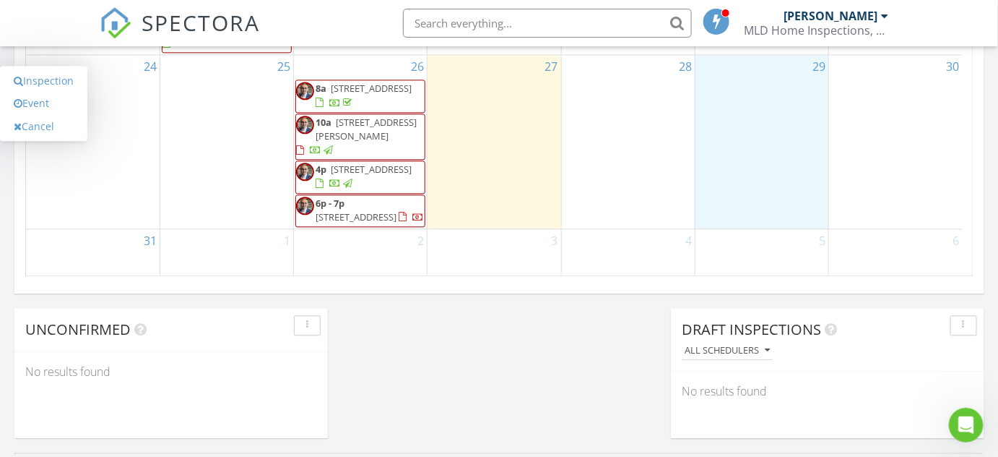
scroll to position [316, 0]
